Goal: Transaction & Acquisition: Purchase product/service

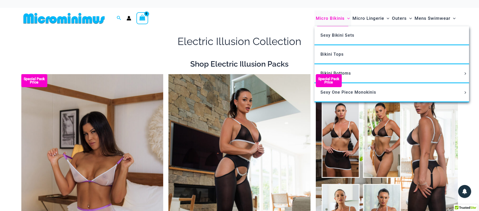
click at [335, 17] on span "Micro Bikinis" at bounding box center [330, 18] width 29 height 13
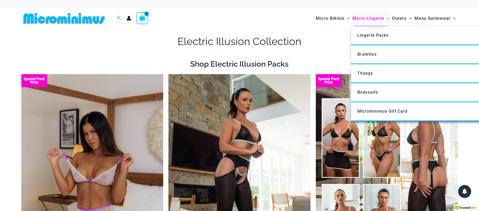
click at [368, 20] on span "Micro Lingerie" at bounding box center [369, 18] width 32 height 13
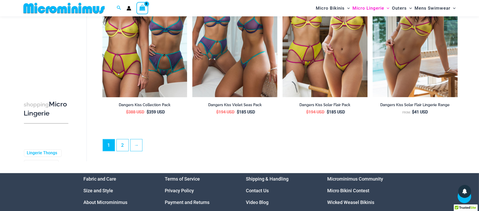
scroll to position [1372, 0]
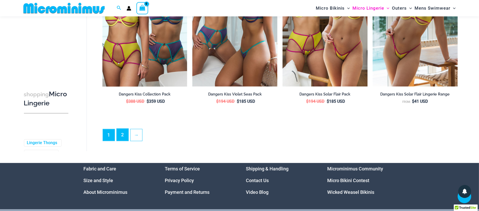
click at [122, 139] on link "2" at bounding box center [123, 134] width 12 height 12
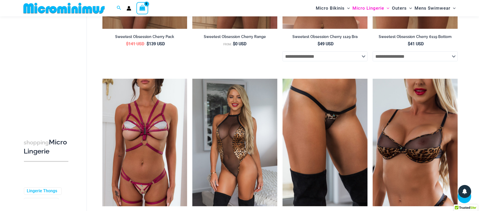
scroll to position [1034, 0]
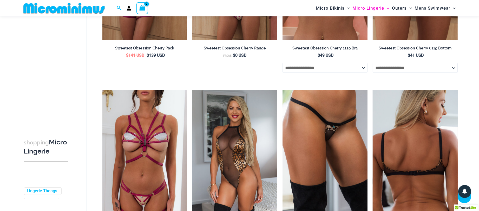
click at [428, 143] on img at bounding box center [415, 153] width 85 height 127
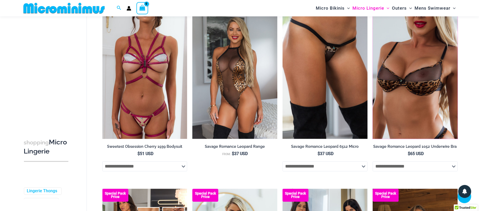
scroll to position [1119, 0]
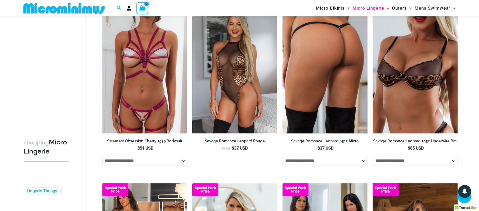
click at [311, 61] on img at bounding box center [325, 69] width 85 height 127
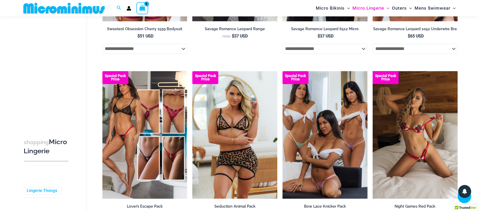
scroll to position [1259, 0]
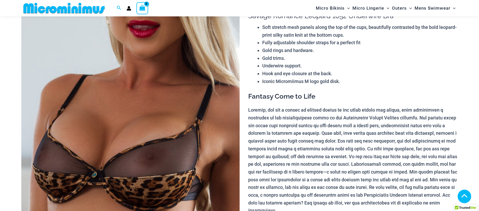
scroll to position [80, 0]
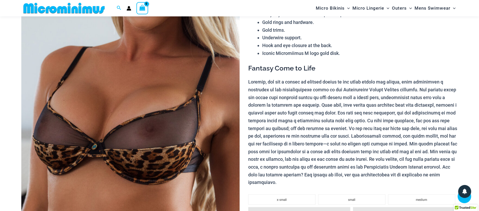
click at [159, 123] on img at bounding box center [130, 132] width 218 height 328
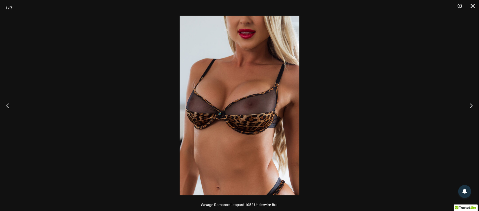
click at [207, 112] on img at bounding box center [240, 106] width 120 height 180
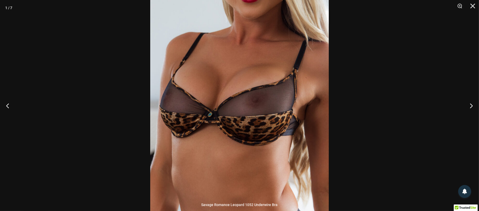
click at [272, 107] on img at bounding box center [239, 102] width 179 height 268
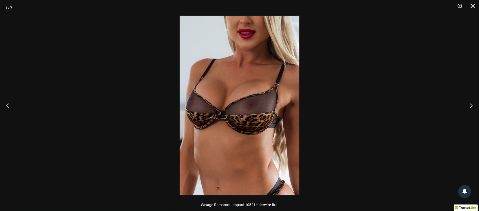
click at [337, 117] on div at bounding box center [239, 105] width 479 height 211
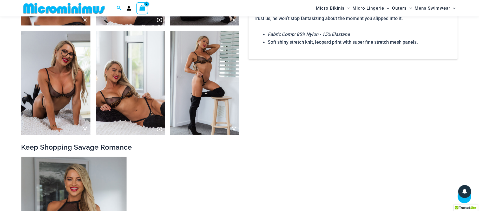
scroll to position [473, 0]
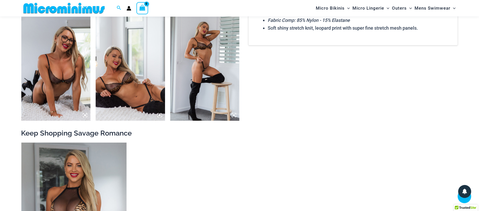
click at [107, 71] on img at bounding box center [130, 69] width 69 height 104
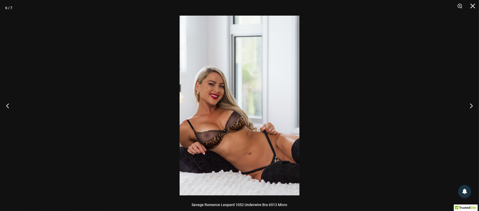
click at [219, 86] on img at bounding box center [240, 106] width 120 height 180
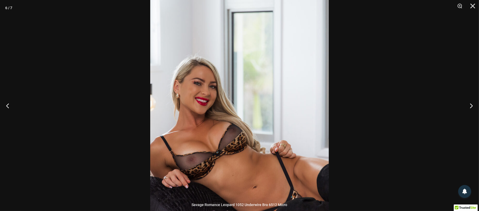
click at [242, 84] on img at bounding box center [239, 115] width 179 height 268
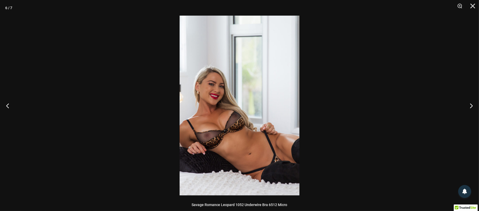
click at [373, 104] on div at bounding box center [239, 105] width 479 height 211
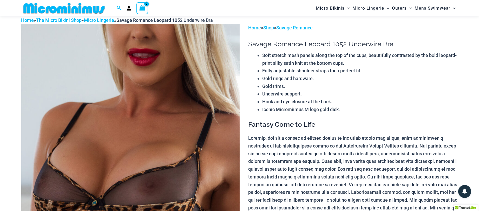
scroll to position [0, 0]
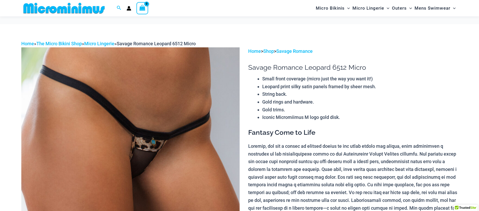
scroll to position [51, 0]
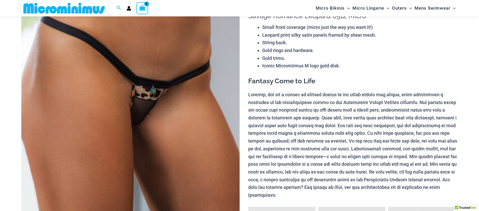
click at [168, 104] on div at bounding box center [239, 105] width 479 height 211
click at [154, 104] on div at bounding box center [239, 105] width 479 height 211
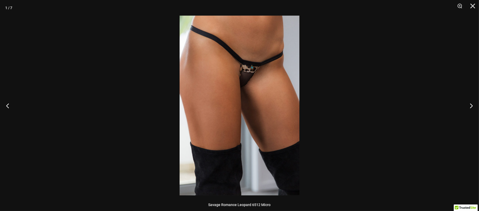
click at [218, 100] on img at bounding box center [240, 106] width 120 height 180
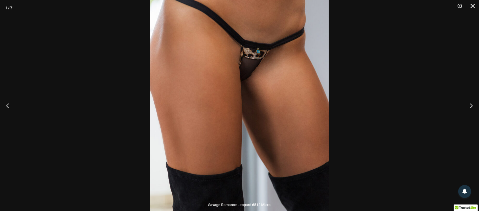
click at [367, 127] on div at bounding box center [239, 105] width 479 height 211
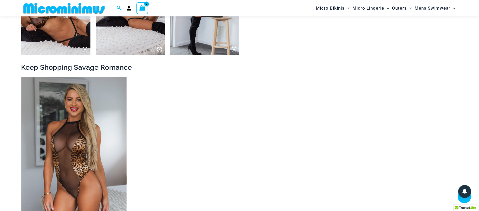
scroll to position [613, 0]
